Goal: Check status: Check status

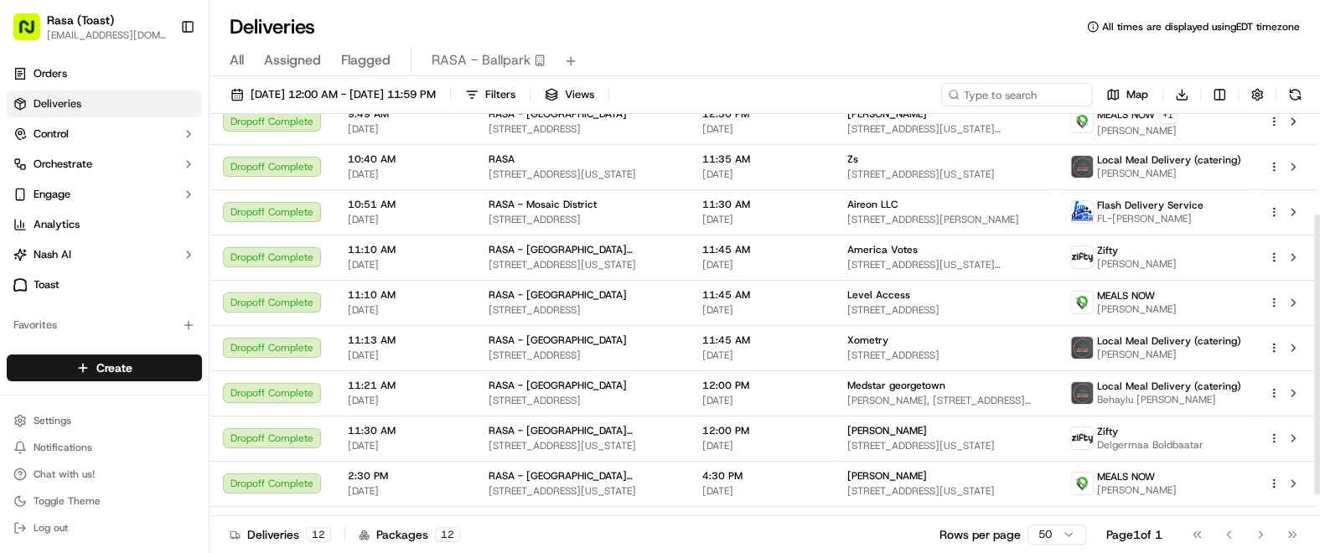
scroll to position [145, 0]
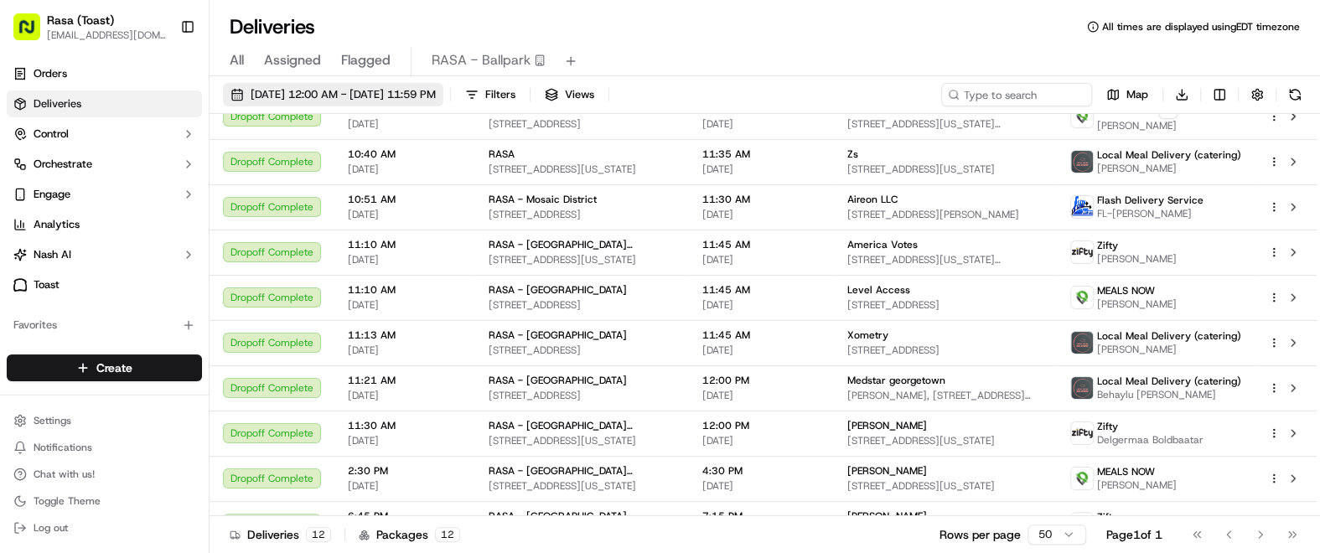
click at [345, 87] on span "[DATE] 12:00 AM - [DATE] 11:59 PM" at bounding box center [343, 94] width 185 height 15
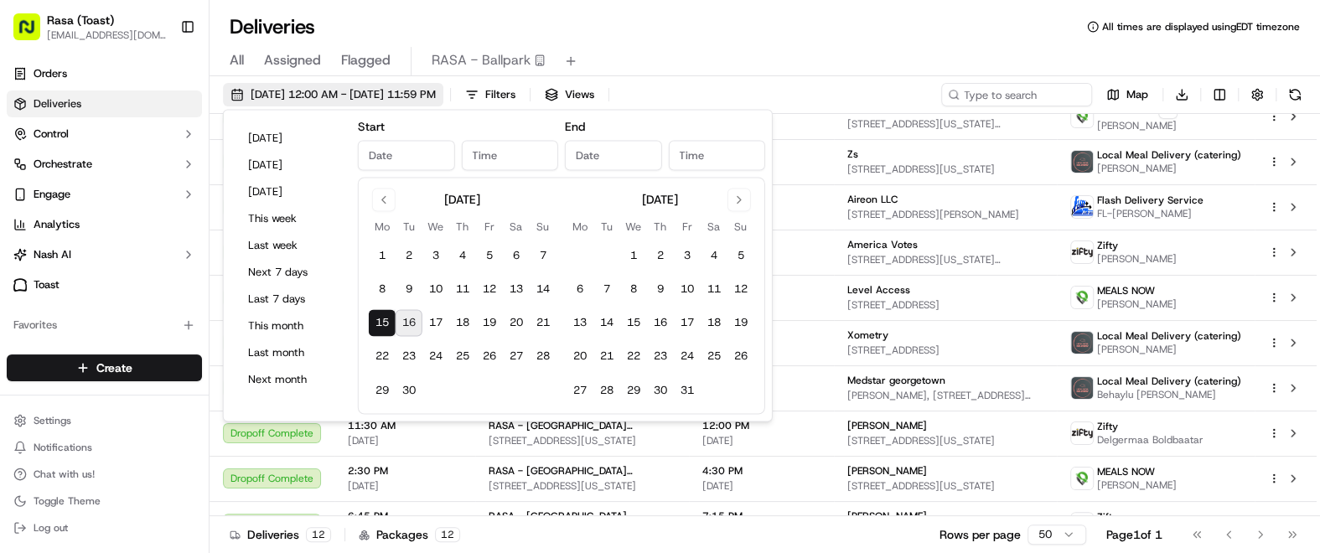
type input "[DATE]"
type input "12:00 AM"
type input "[DATE]"
type input "11:59 PM"
click at [398, 315] on button "16" at bounding box center [409, 323] width 27 height 27
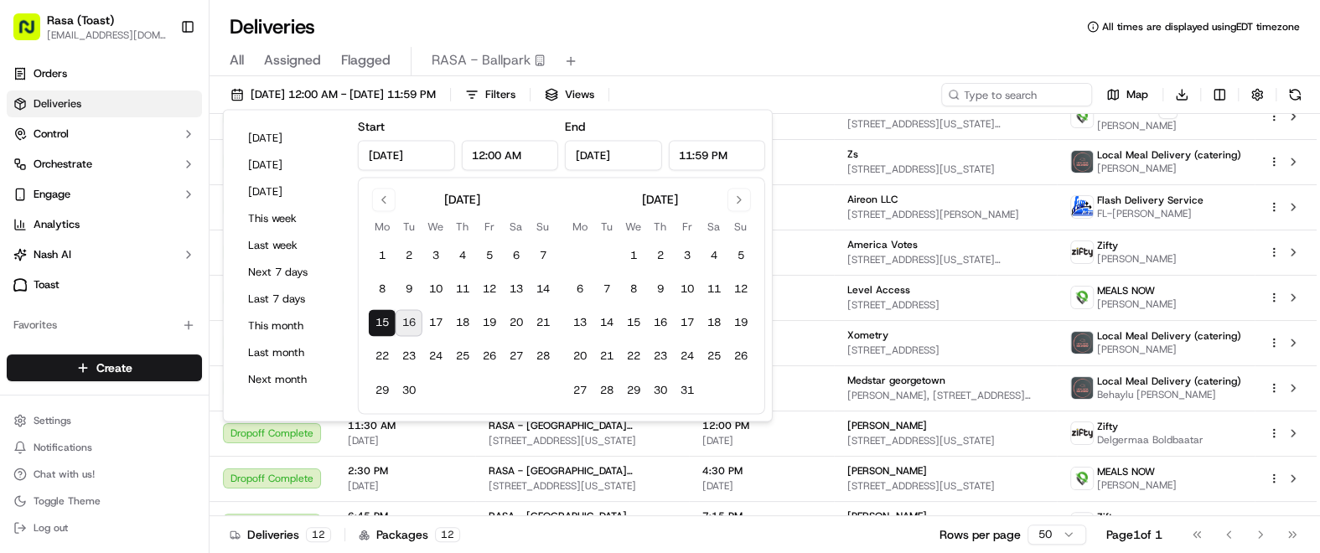
type input "[DATE]"
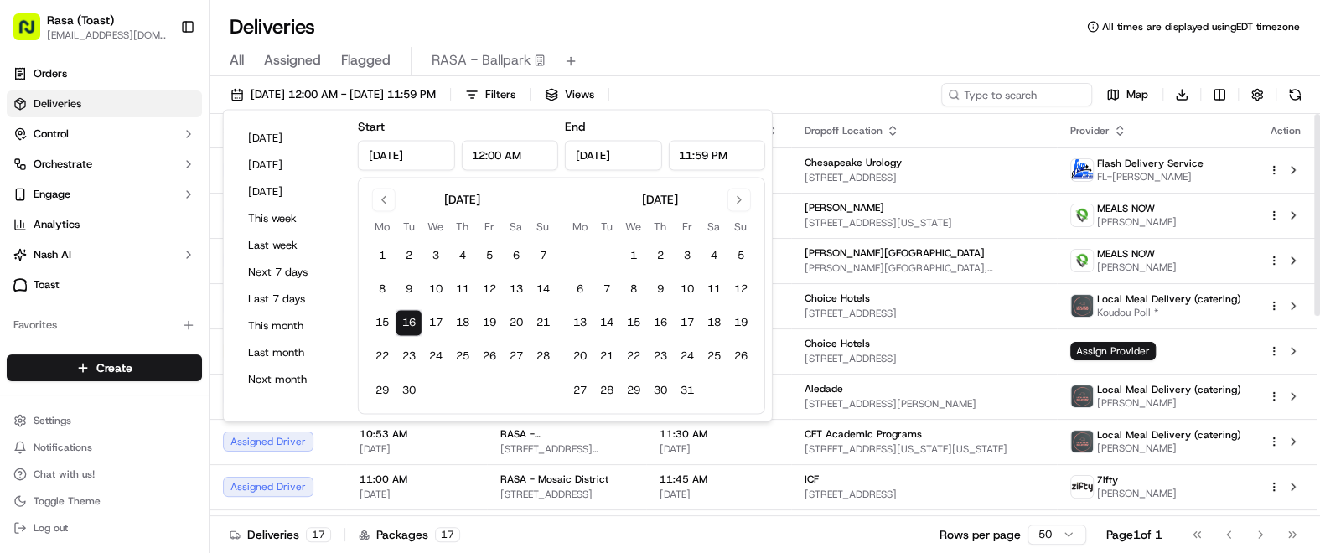
click at [993, 41] on div "All Assigned Flagged RASA - Ballpark" at bounding box center [764, 58] width 1110 height 36
